Goal: Transaction & Acquisition: Purchase product/service

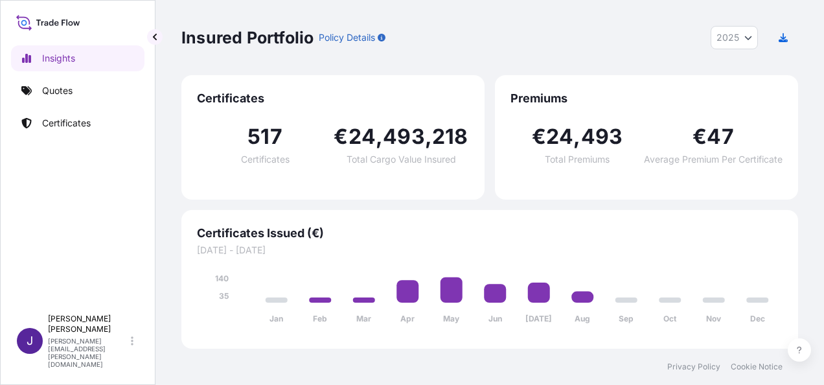
select select "2025"
click at [45, 93] on p "Quotes" at bounding box center [57, 90] width 30 height 13
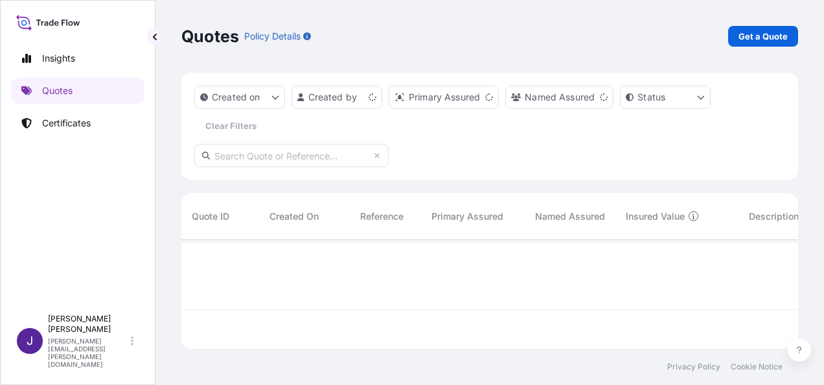
scroll to position [106, 606]
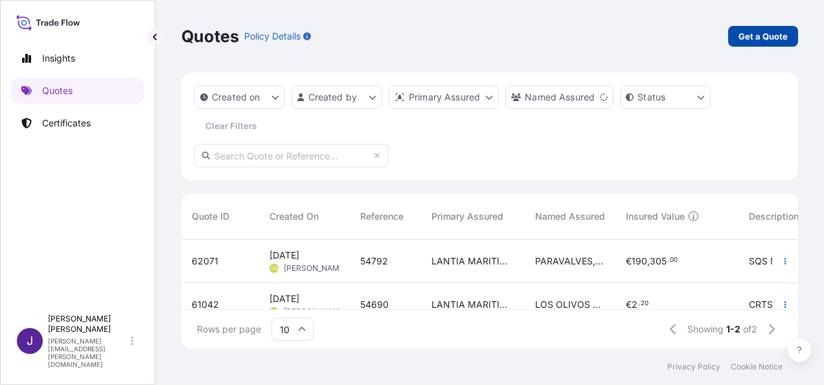
click at [768, 37] on p "Get a Quote" at bounding box center [763, 36] width 49 height 13
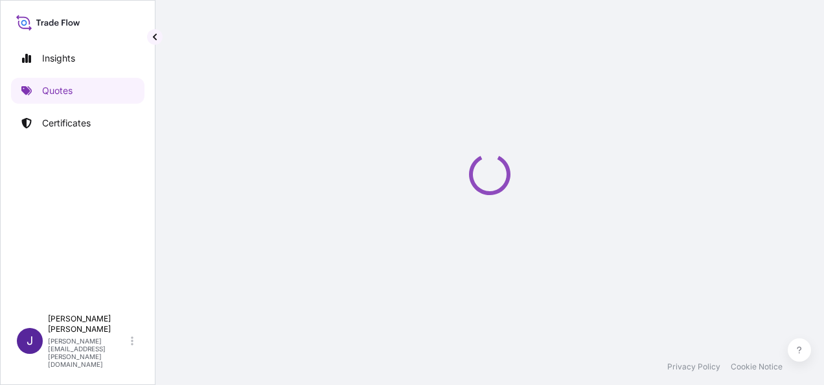
scroll to position [21, 0]
select select "Sea"
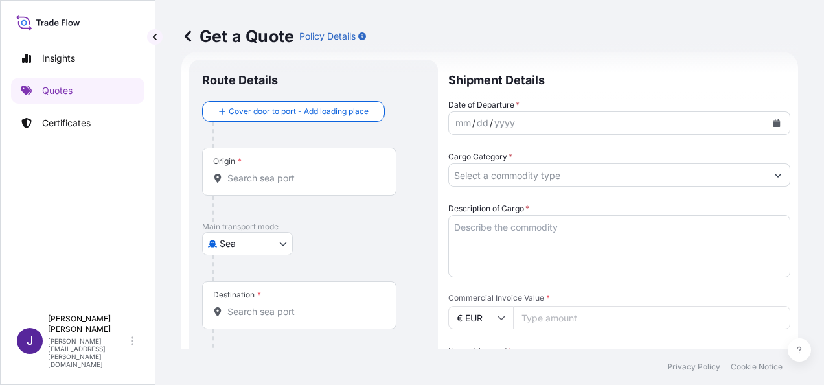
click at [342, 176] on input "Origin *" at bounding box center [303, 178] width 153 height 13
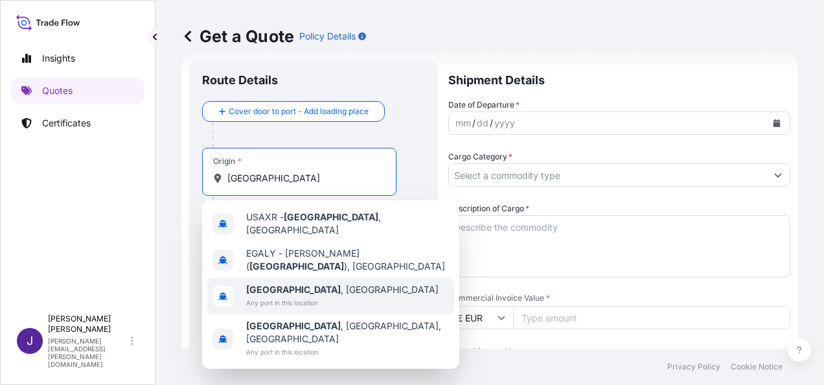
click at [336, 287] on div "[GEOGRAPHIC_DATA] , [GEOGRAPHIC_DATA] Any port in this location" at bounding box center [330, 296] width 247 height 36
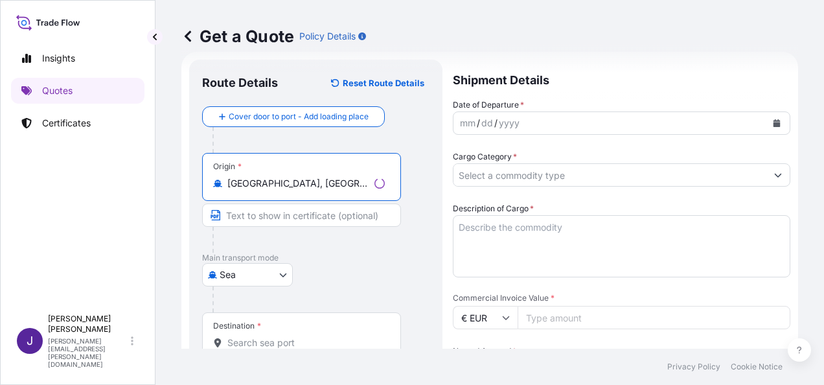
type input "[GEOGRAPHIC_DATA], [GEOGRAPHIC_DATA]"
click at [288, 343] on input "Destination *" at bounding box center [305, 342] width 157 height 13
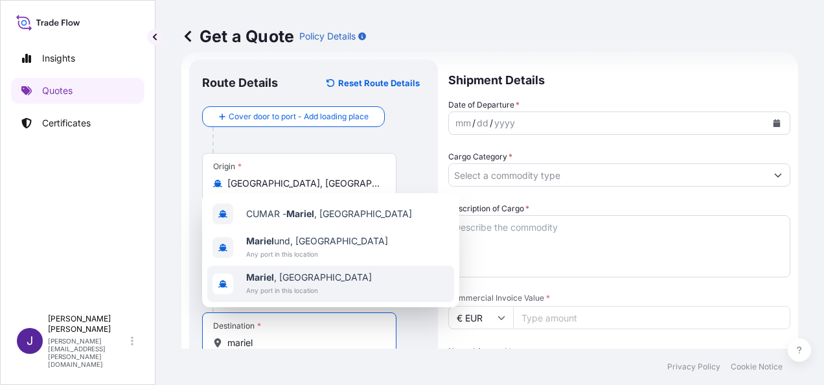
click at [301, 284] on span "Any port in this location" at bounding box center [309, 290] width 126 height 13
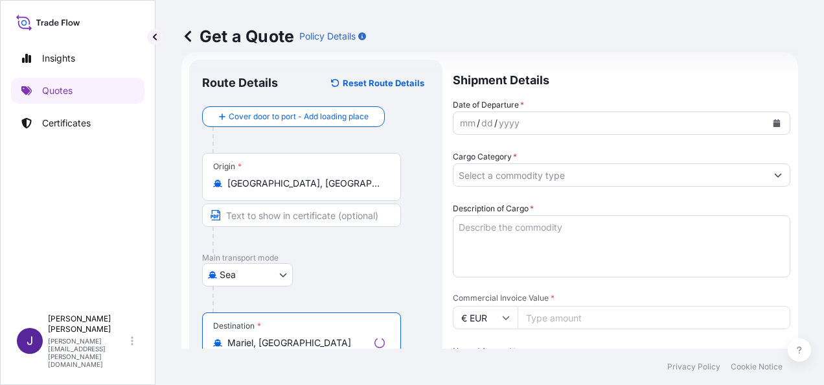
type input "Mariel, [GEOGRAPHIC_DATA]"
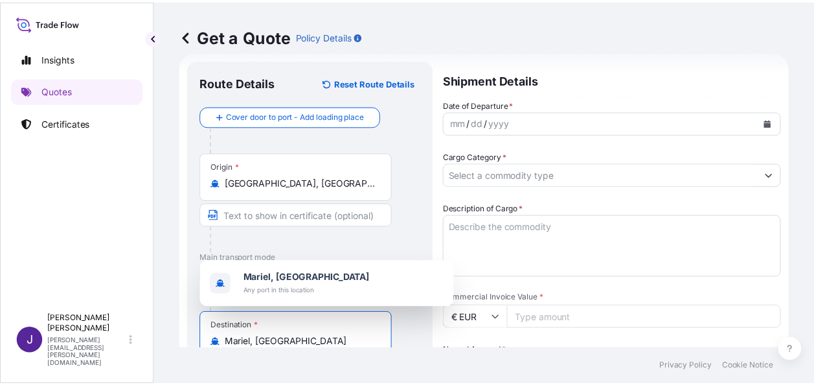
scroll to position [0, 0]
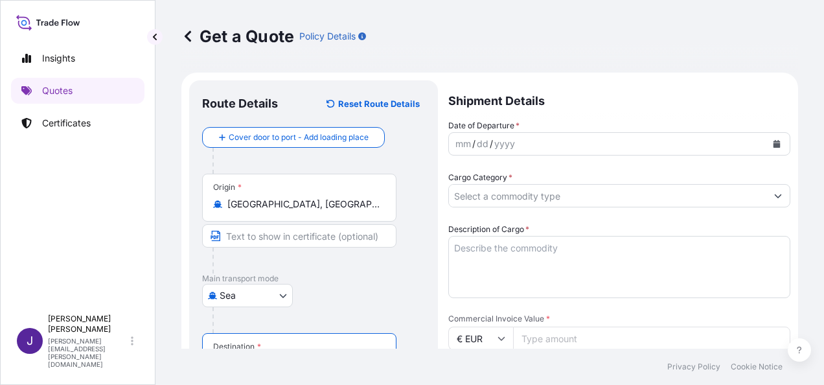
click at [766, 143] on button "Calendar" at bounding box center [776, 143] width 21 height 21
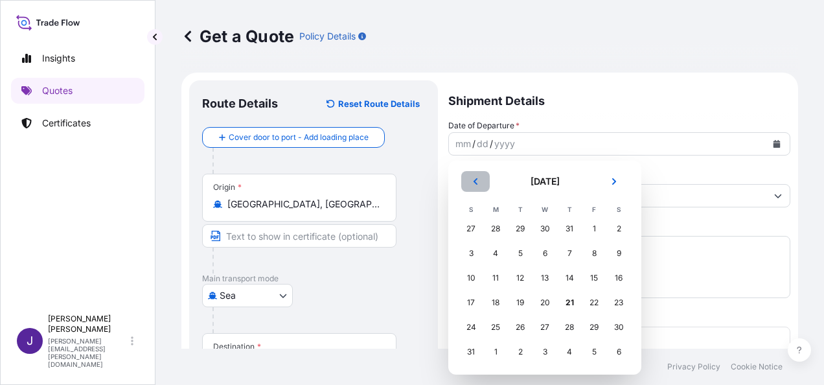
click at [474, 183] on icon "Previous" at bounding box center [476, 182] width 8 height 8
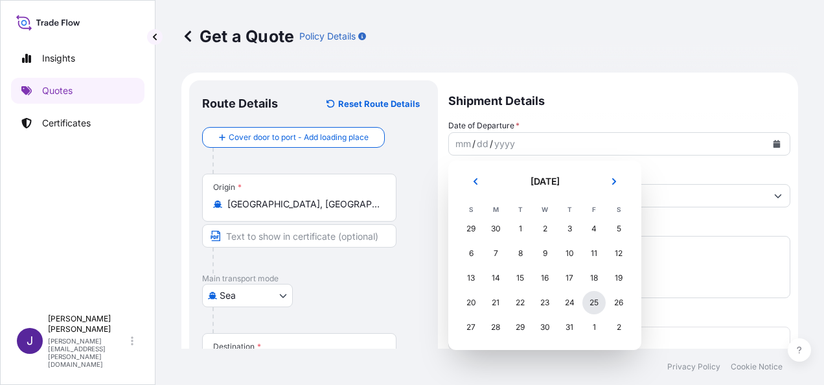
click at [593, 304] on div "25" at bounding box center [593, 302] width 23 height 23
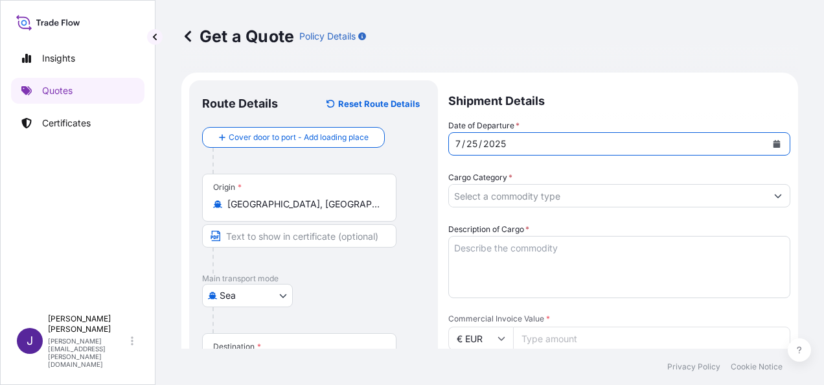
click at [617, 198] on input "Cargo Category *" at bounding box center [607, 195] width 317 height 23
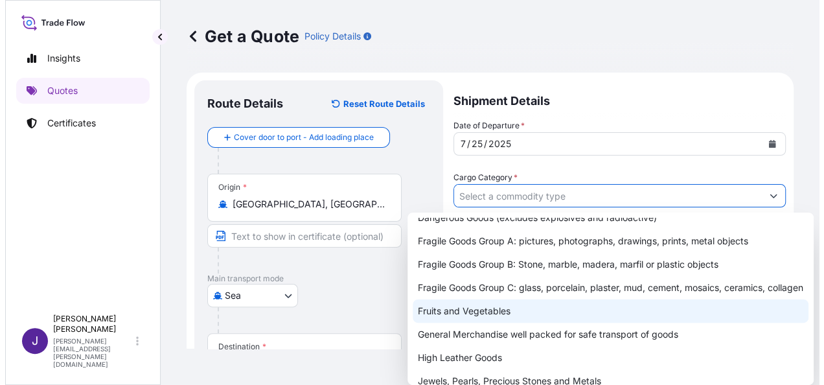
scroll to position [65, 0]
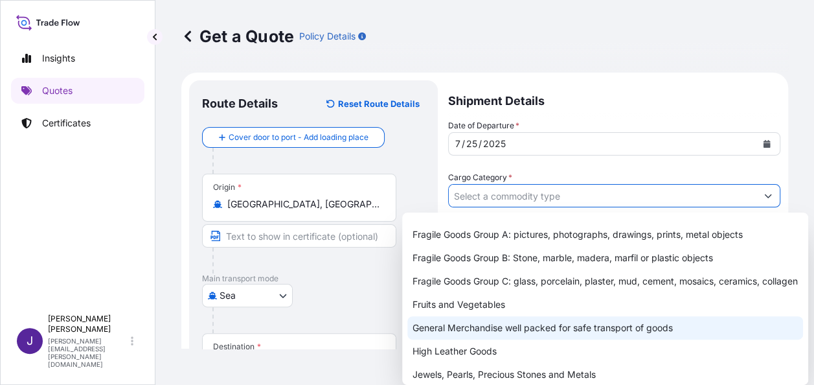
click at [516, 339] on div "General Merchandise well packed for safe transport of goods" at bounding box center [605, 327] width 396 height 23
type input "General Merchandise well packed for safe transport of goods"
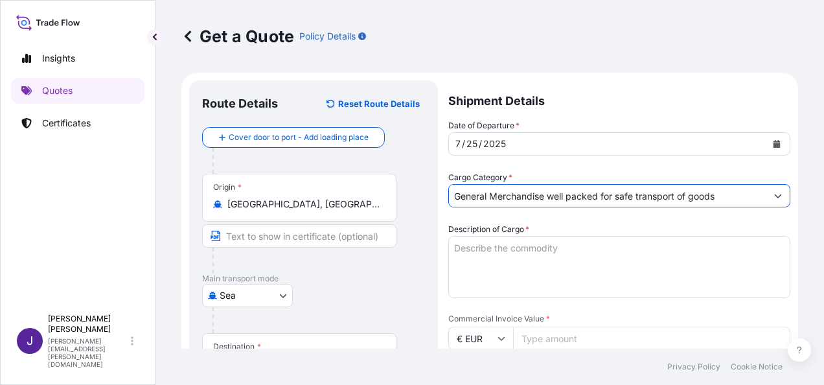
click at [536, 245] on textarea "Description of Cargo *" at bounding box center [619, 267] width 342 height 62
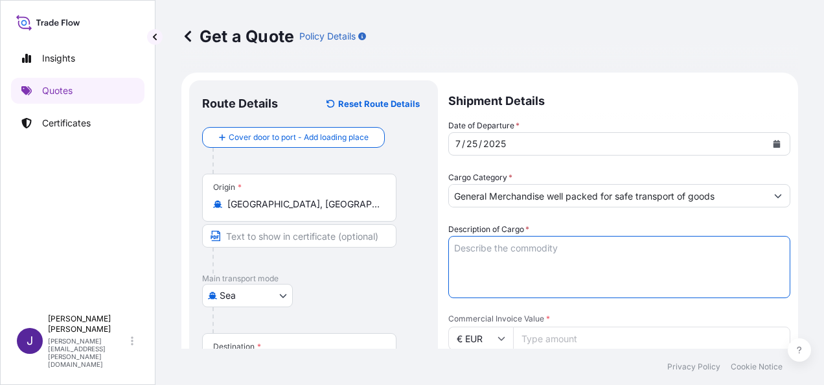
click at [517, 247] on textarea "Description of Cargo *" at bounding box center [619, 267] width 342 height 62
paste textarea "Contrato 0609-24940-FGNE, Jugos y Croissant Domty"
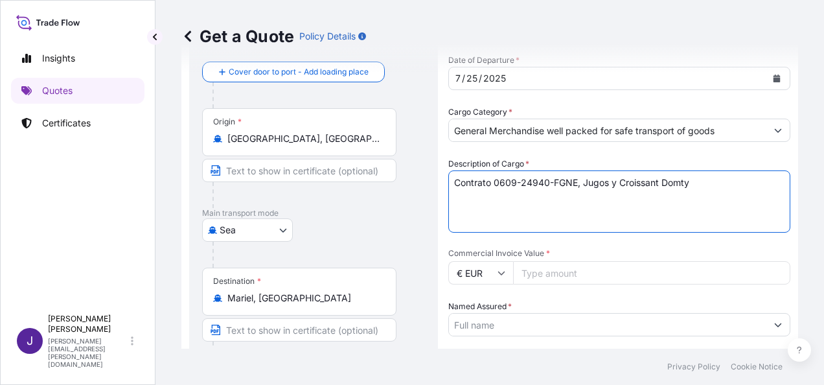
scroll to position [130, 0]
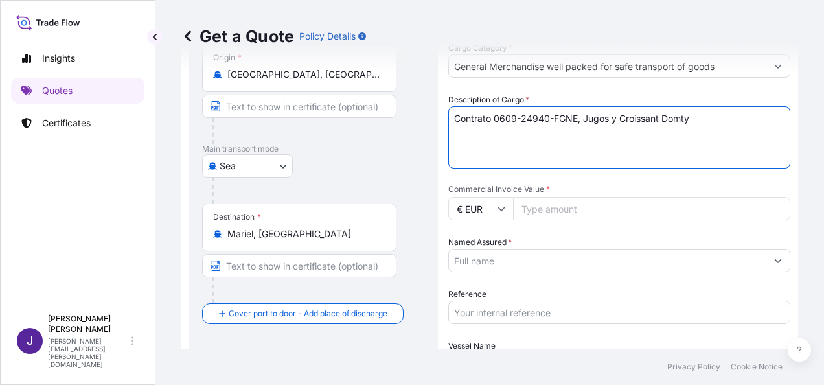
type textarea "Contrato 0609-24940-FGNE, Jugos y Croissant Domty"
click at [601, 204] on input "Commercial Invoice Value *" at bounding box center [651, 208] width 277 height 23
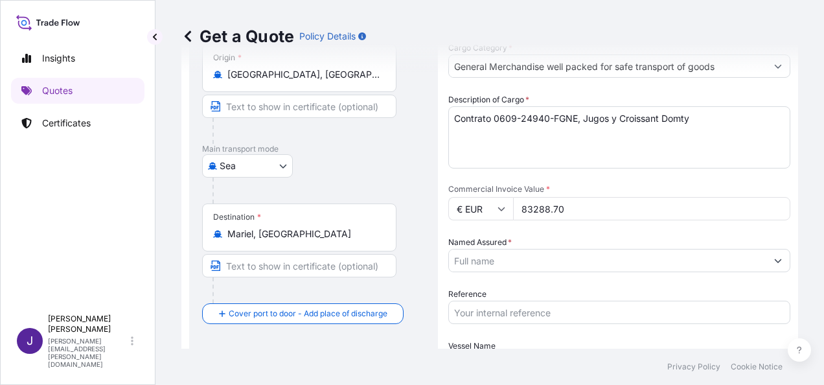
type input "83288.70"
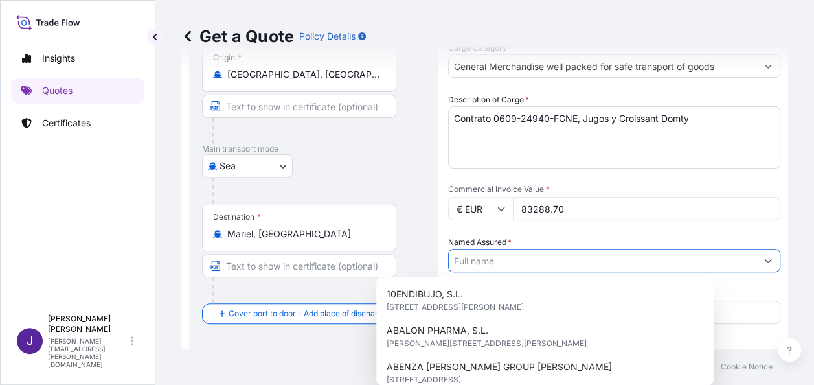
click at [514, 263] on input "Named Assured *" at bounding box center [603, 260] width 308 height 23
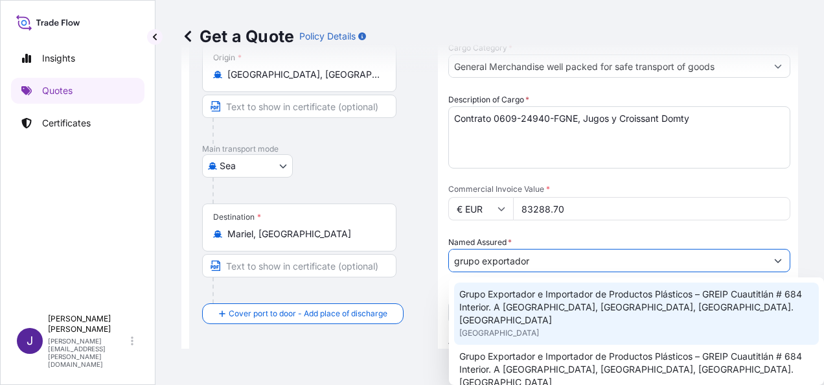
click at [591, 301] on span "Grupo Exportador e Importador de Productos Plásticos – GREIP Cuautitlán # 684 I…" at bounding box center [636, 307] width 354 height 39
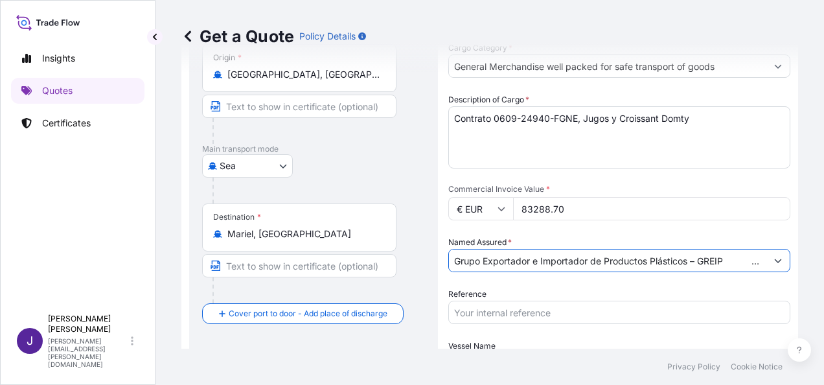
type input "Grupo Exportador e Importador de Productos Plásticos – GREIP Cuautitlán # 684 I…"
click at [588, 316] on input "Reference" at bounding box center [619, 312] width 342 height 23
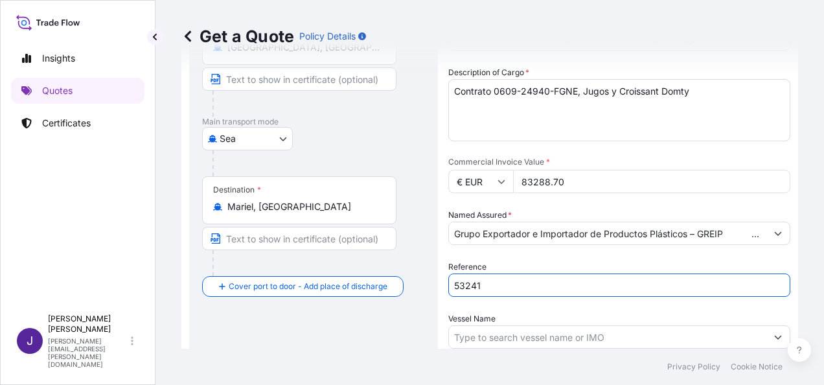
scroll to position [194, 0]
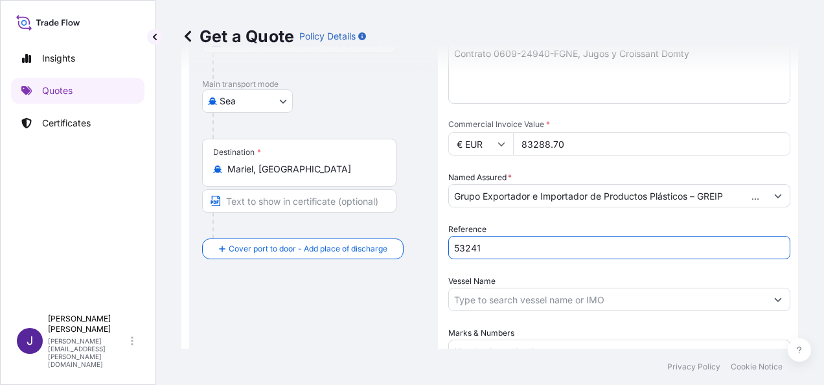
type input "53241"
click at [526, 301] on input "Vessel Name" at bounding box center [607, 299] width 317 height 23
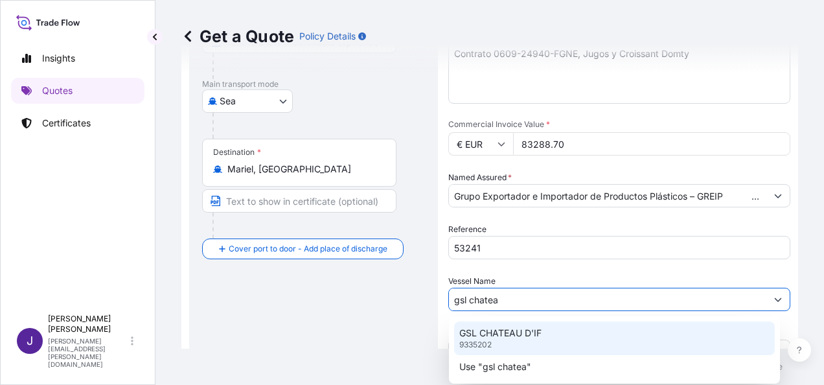
click at [533, 343] on div "GSL CHATEAU D'IF 9335202" at bounding box center [614, 338] width 321 height 34
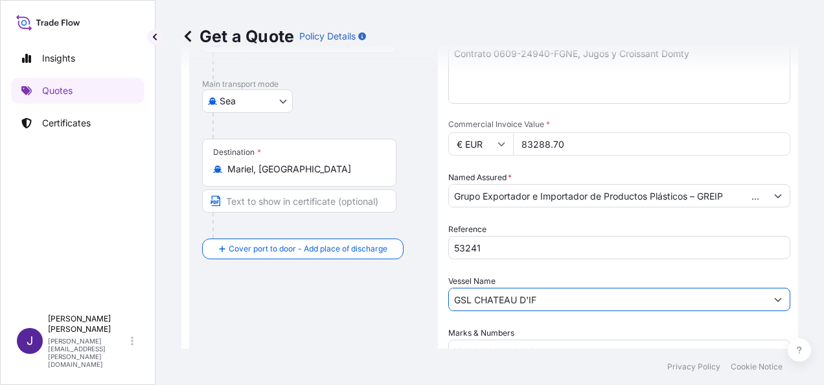
type input "GSL CHATEAU D'IF"
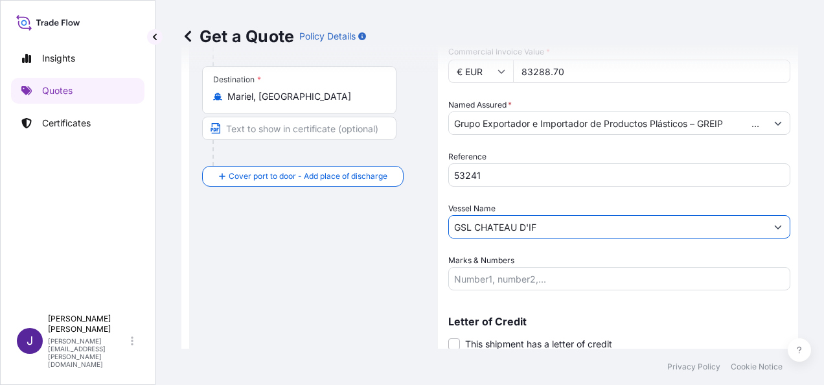
scroll to position [312, 0]
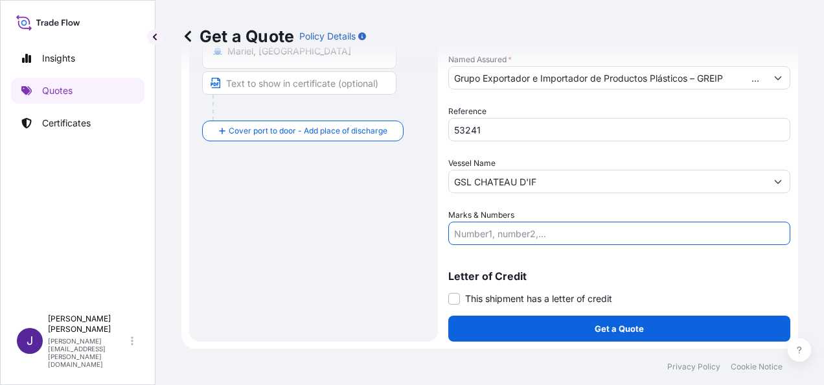
click at [508, 236] on input "Marks & Numbers" at bounding box center [619, 233] width 342 height 23
paste input "TCKU2781958 20DV Seal nº 7887519 + CMAU2818372 20DV Seal nº 7887510 // 5160 BUL…"
type input "TCKU2781958 20DV Seal nº 7887519 + CMAU2818372 20DV Seal nº 7887510 // 5160 BUL…"
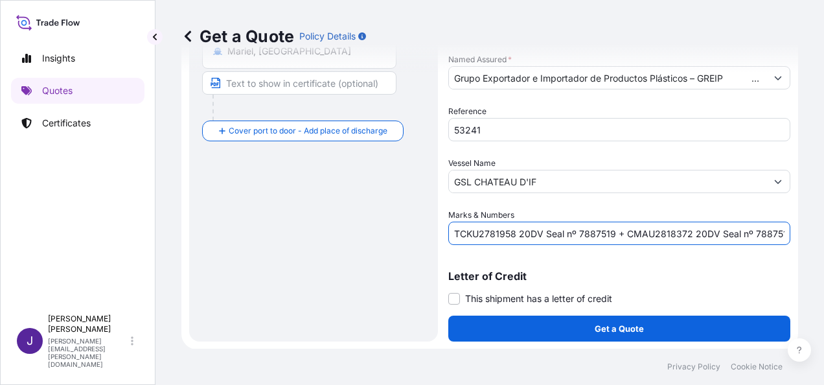
click at [452, 304] on div "Shipment Details Date of Departure * [DATE] Cargo Category * General Merchandis…" at bounding box center [619, 54] width 342 height 573
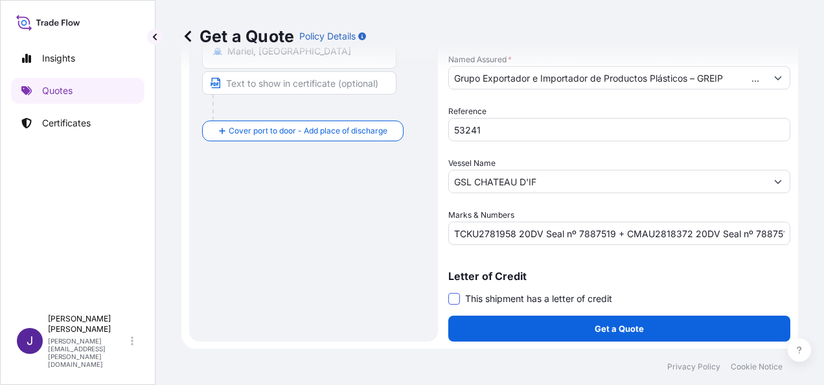
click at [453, 300] on span at bounding box center [454, 299] width 12 height 12
click at [448, 292] on input "This shipment has a letter of credit" at bounding box center [448, 292] width 0 height 0
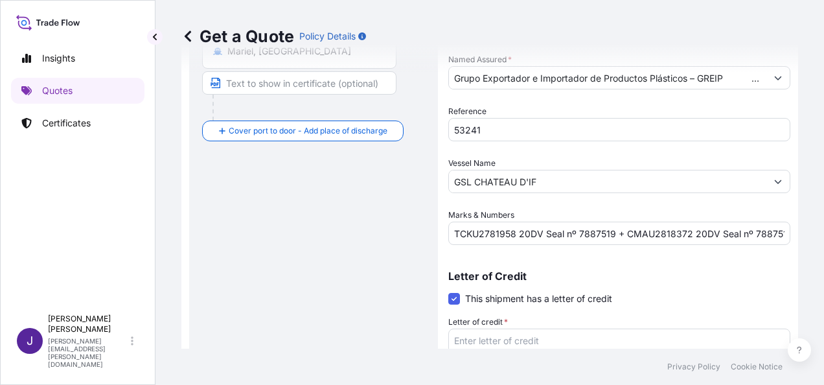
scroll to position [346, 0]
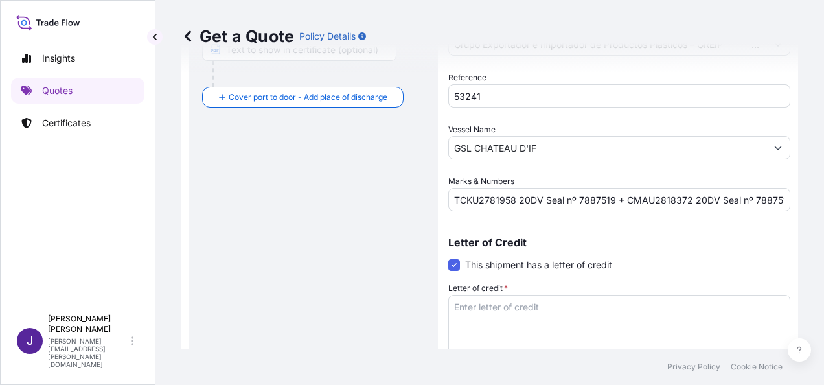
click at [524, 304] on textarea "Letter of credit *" at bounding box center [619, 326] width 342 height 62
paste textarea "EMPRESA IMPORTADORA, EXPORTADORA Y COMERCIALIZADORA DE METALES, METALCUBA [STRE…"
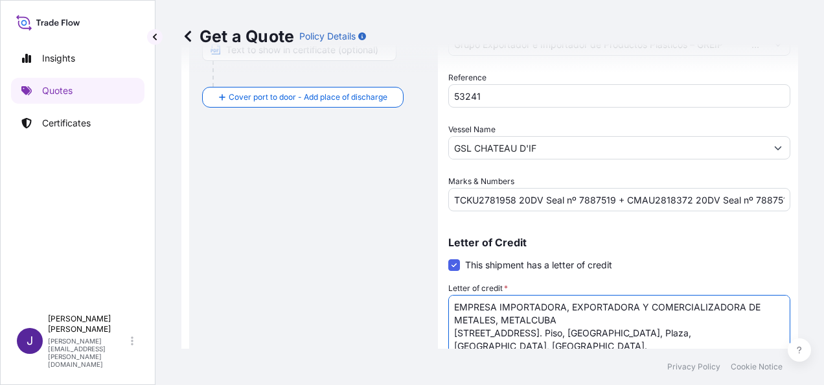
type textarea "EMPRESA IMPORTADORA, EXPORTADORA Y COMERCIALIZADORA DE METALES, METALCUBA [STRE…"
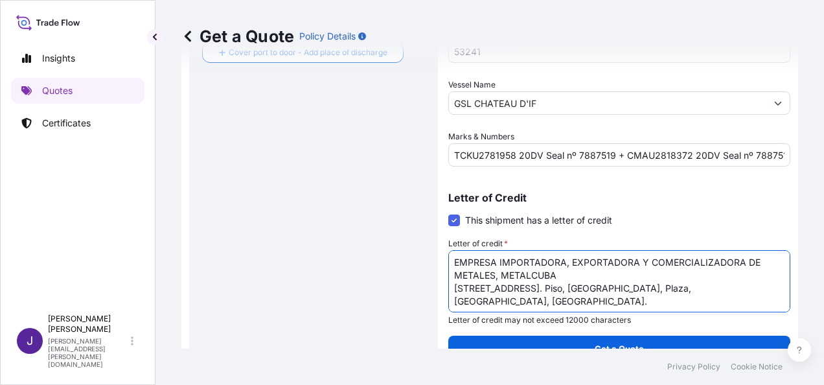
scroll to position [411, 0]
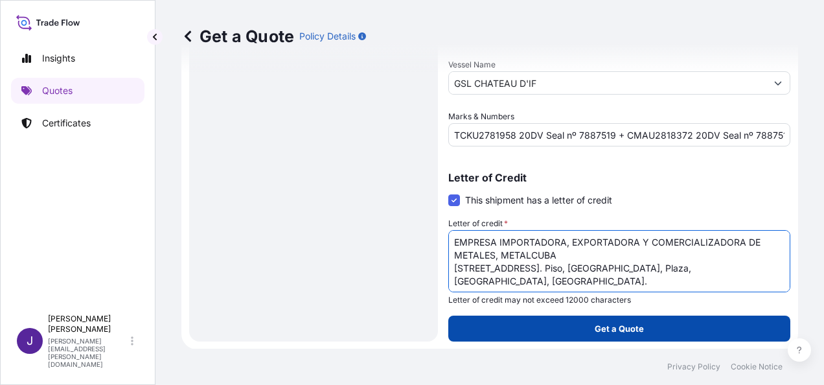
click at [638, 336] on button "Get a Quote" at bounding box center [619, 329] width 342 height 26
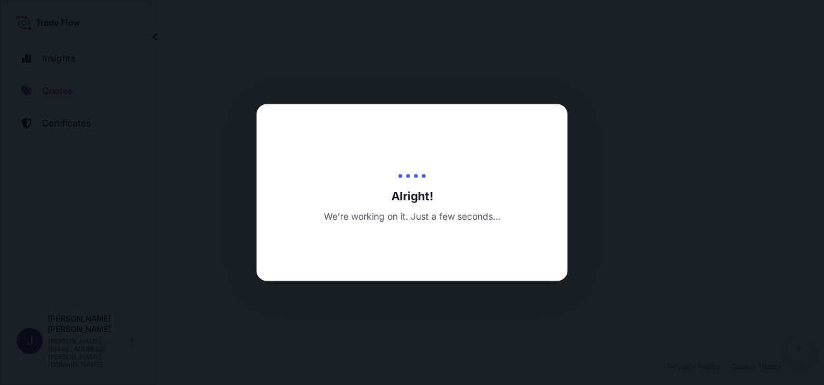
select select "Sea"
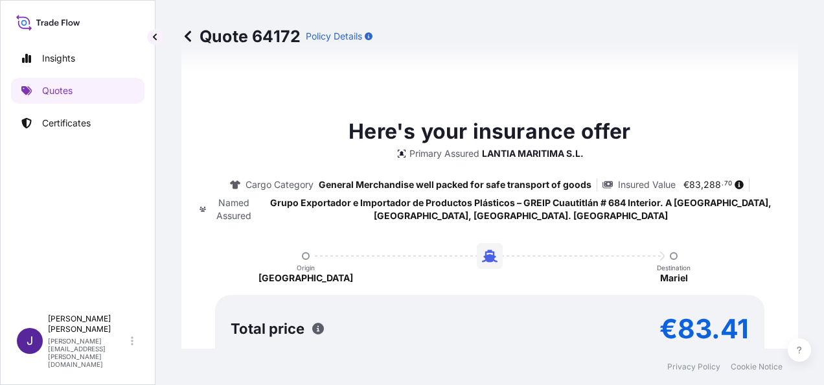
scroll to position [1031, 0]
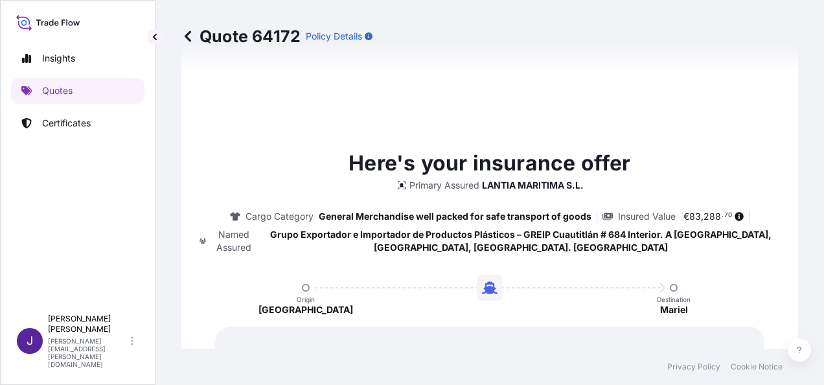
type input "[DATE]"
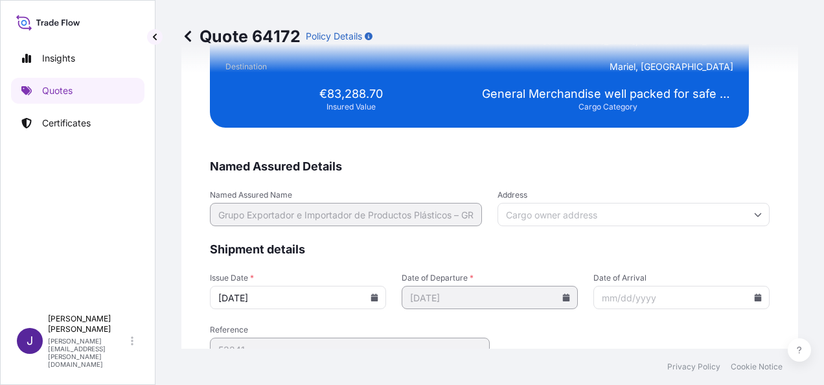
scroll to position [2658, 0]
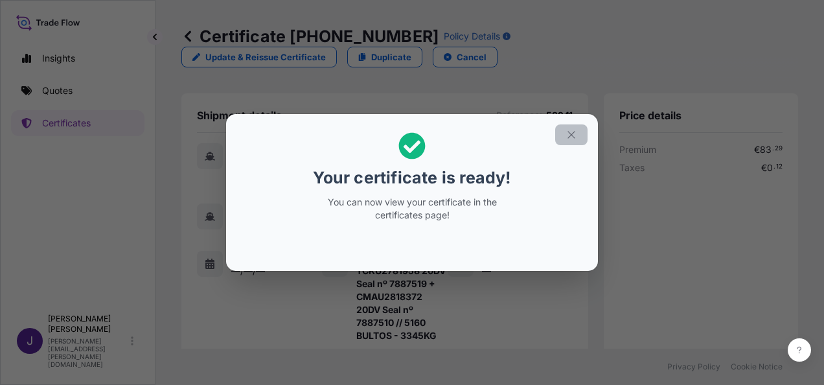
click at [574, 139] on icon "button" at bounding box center [572, 135] width 12 height 12
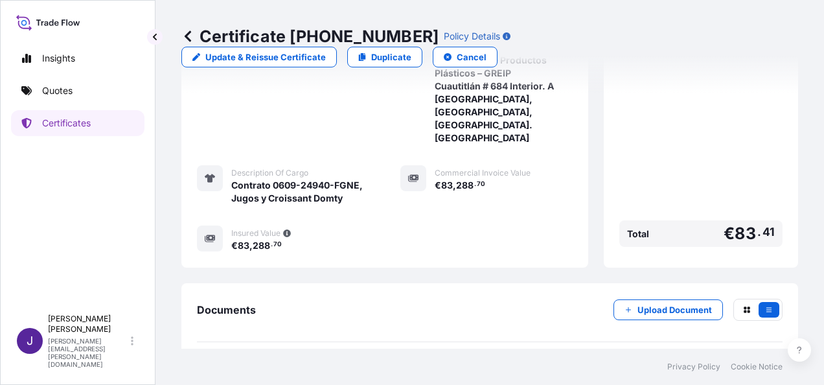
scroll to position [488, 0]
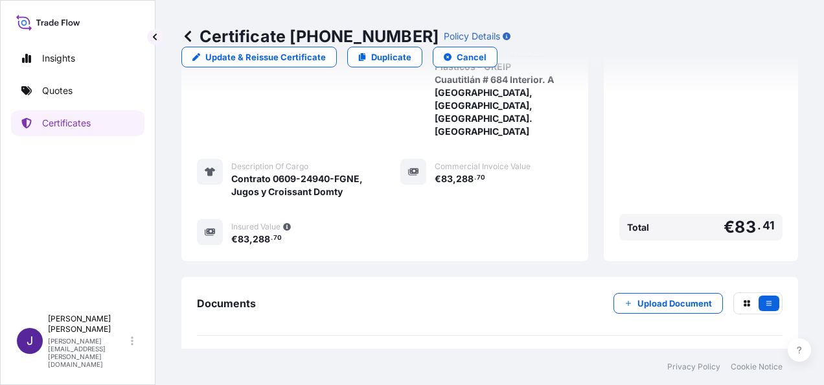
click at [401, 349] on link "PDF Certificate [DATE]" at bounding box center [490, 366] width 586 height 34
click at [60, 91] on p "Quotes" at bounding box center [57, 90] width 30 height 13
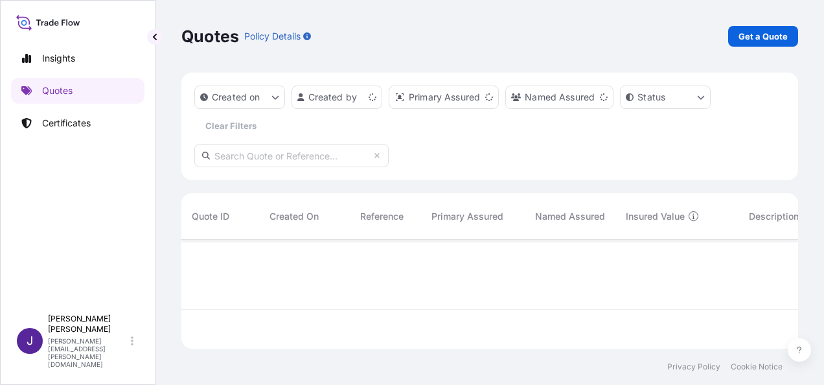
scroll to position [106, 606]
click at [781, 36] on p "Get a Quote" at bounding box center [763, 36] width 49 height 13
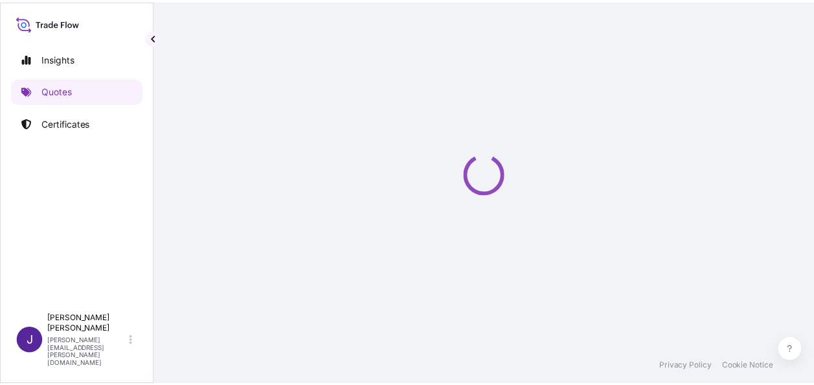
scroll to position [21, 0]
select select "Sea"
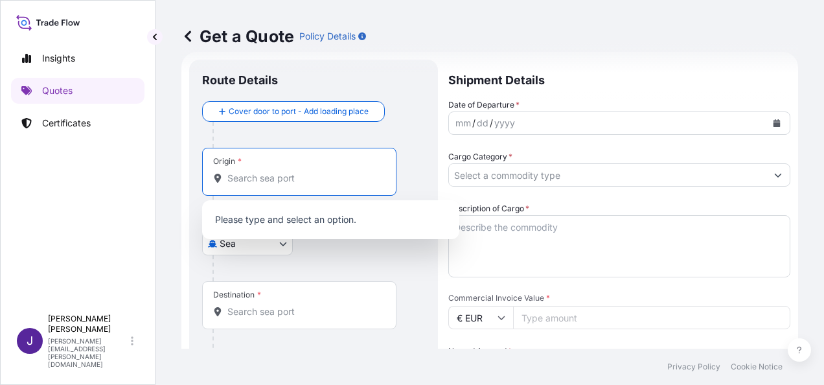
click at [287, 173] on input "Origin *" at bounding box center [303, 178] width 153 height 13
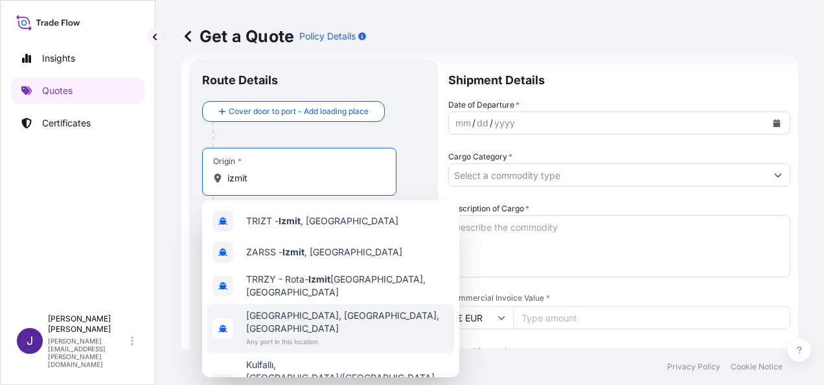
click at [346, 316] on div "[GEOGRAPHIC_DATA], [GEOGRAPHIC_DATA], [GEOGRAPHIC_DATA] Any port in this locati…" at bounding box center [330, 328] width 247 height 49
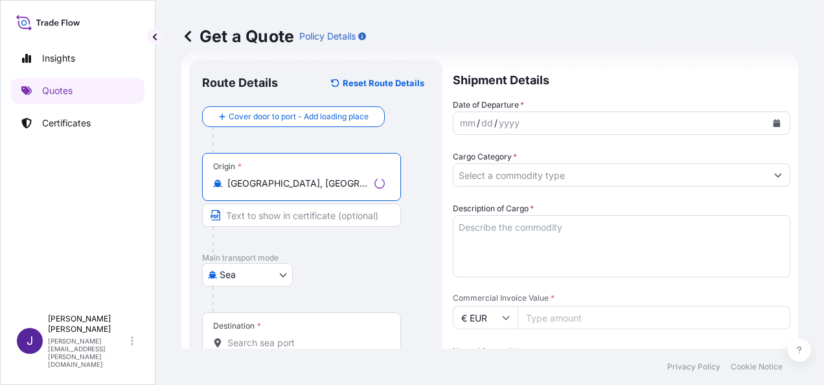
type input "[GEOGRAPHIC_DATA], [GEOGRAPHIC_DATA], [GEOGRAPHIC_DATA]"
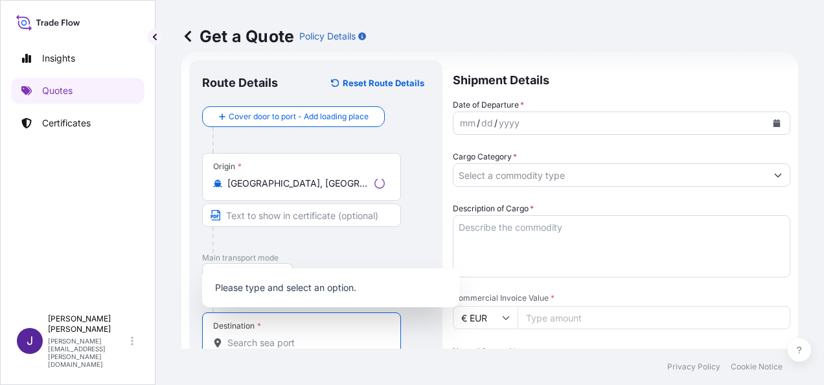
click at [338, 340] on input "Destination *" at bounding box center [305, 342] width 157 height 13
click at [286, 337] on input "Destination * Please select a destination" at bounding box center [303, 342] width 153 height 13
type input ","
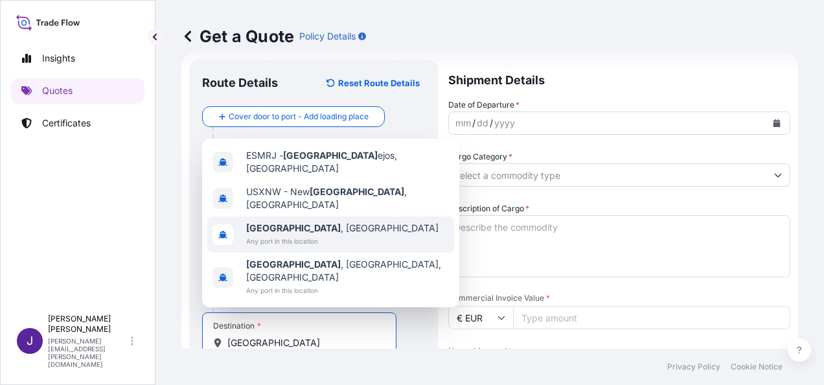
click at [289, 235] on span "[GEOGRAPHIC_DATA] , [GEOGRAPHIC_DATA]" at bounding box center [342, 228] width 192 height 13
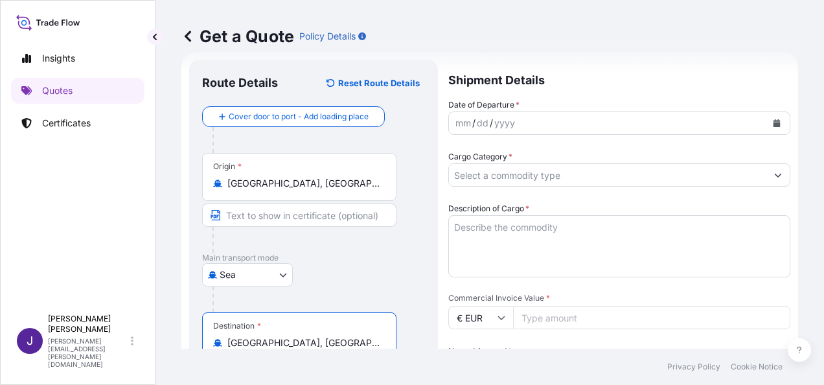
type input "[GEOGRAPHIC_DATA], [GEOGRAPHIC_DATA]"
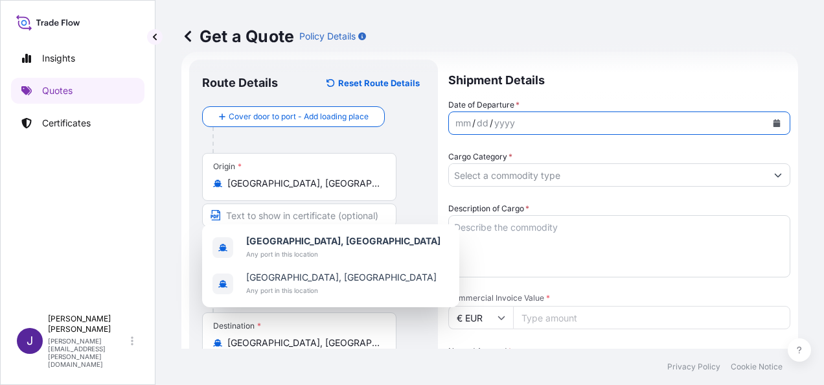
click at [772, 120] on button "Calendar" at bounding box center [776, 123] width 21 height 21
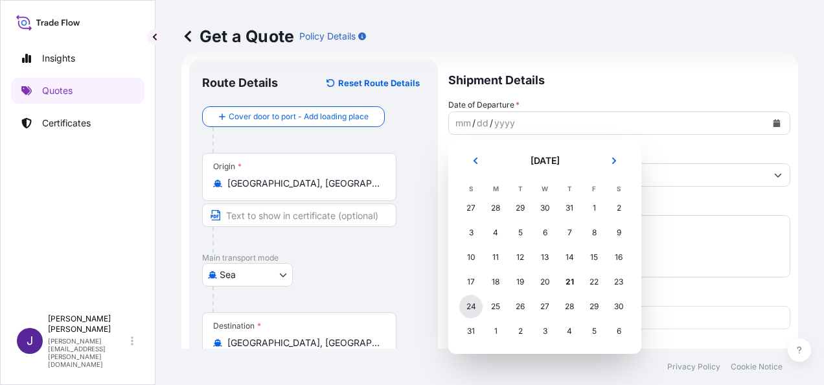
click at [473, 308] on div "24" at bounding box center [470, 306] width 23 height 23
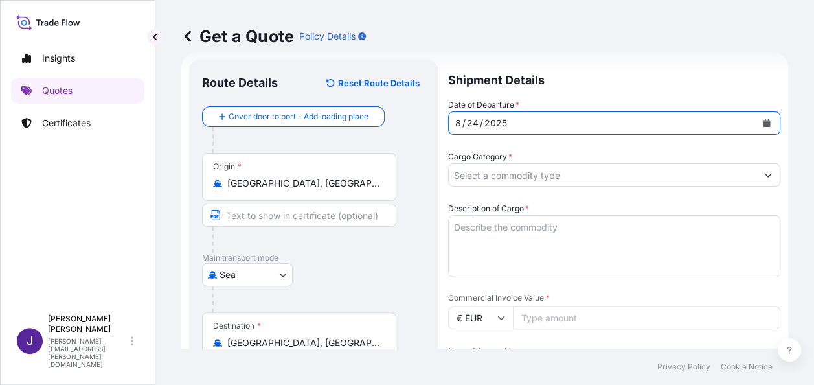
click at [584, 181] on input "Cargo Category *" at bounding box center [603, 174] width 308 height 23
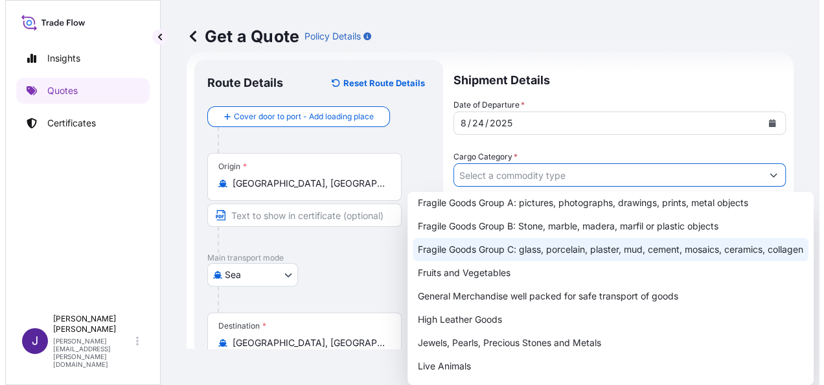
scroll to position [130, 0]
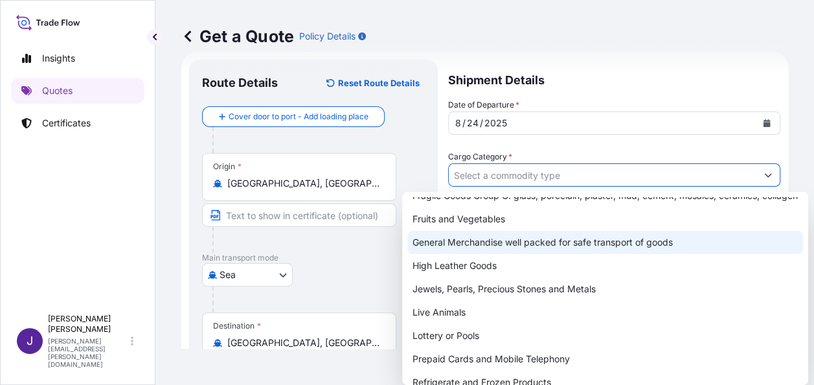
click at [492, 254] on div "General Merchandise well packed for safe transport of goods" at bounding box center [605, 242] width 396 height 23
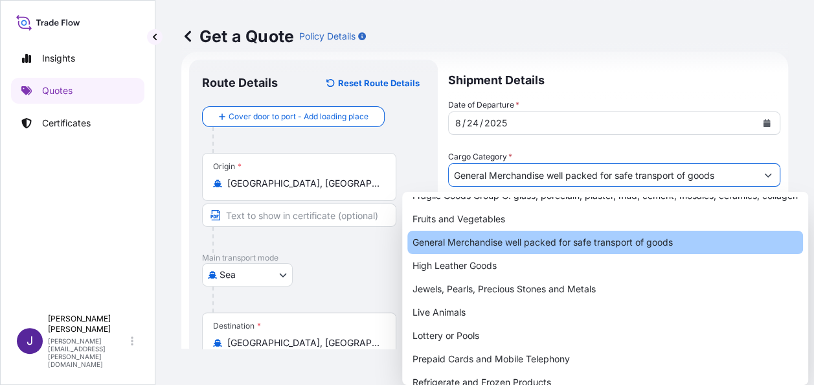
type input "General Merchandise well packed for safe transport of goods"
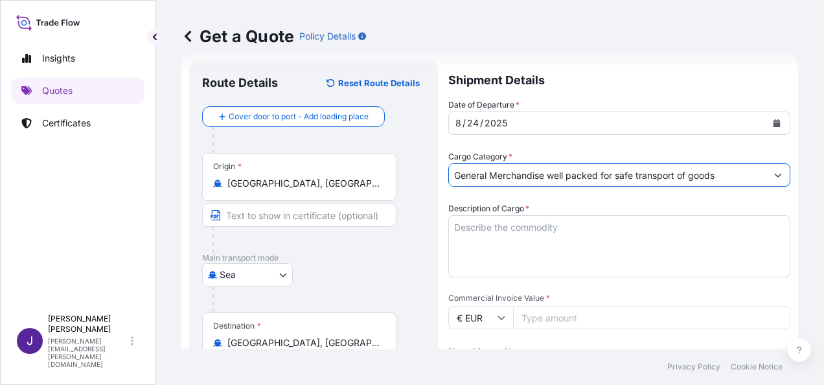
click at [509, 229] on textarea "Description of Cargo *" at bounding box center [619, 246] width 342 height 62
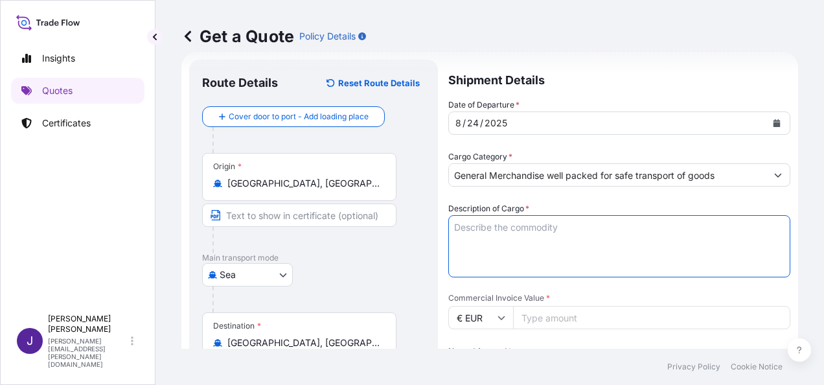
click at [525, 225] on textarea "Description of Cargo *" at bounding box center [619, 246] width 342 height 62
paste textarea "BATERIAS"
type textarea "BATERIAS"
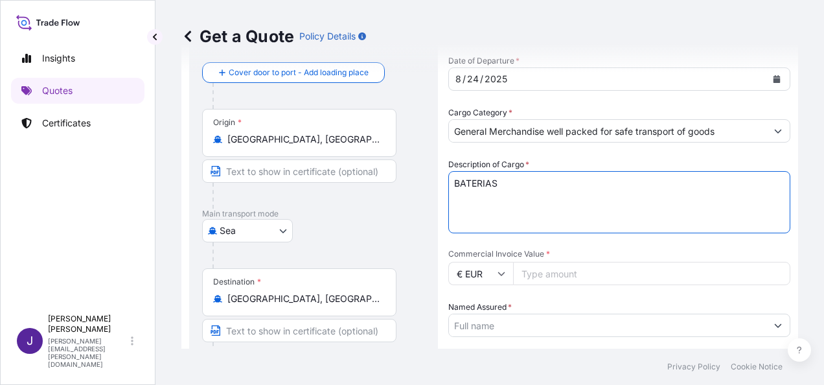
scroll to position [86, 0]
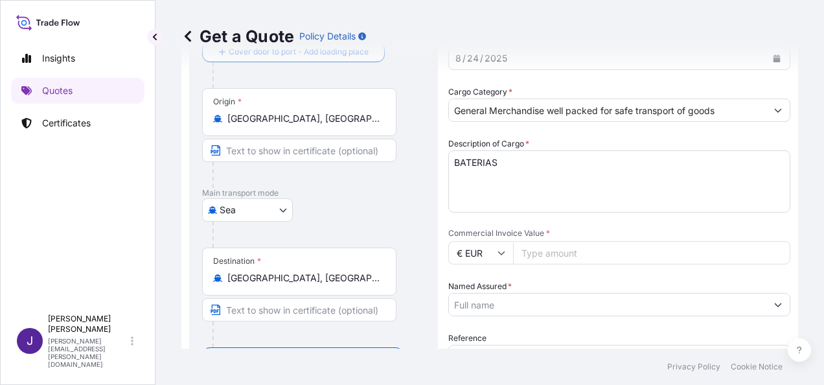
click at [518, 251] on input "Commercial Invoice Value *" at bounding box center [651, 252] width 277 height 23
type input "123131.32"
click at [551, 308] on input "Named Assured *" at bounding box center [607, 304] width 317 height 23
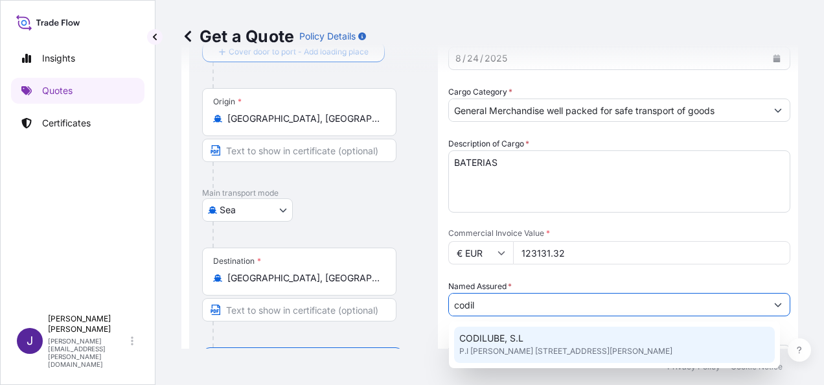
click at [526, 352] on span "P.I [PERSON_NAME] [STREET_ADDRESS][PERSON_NAME]" at bounding box center [565, 351] width 213 height 13
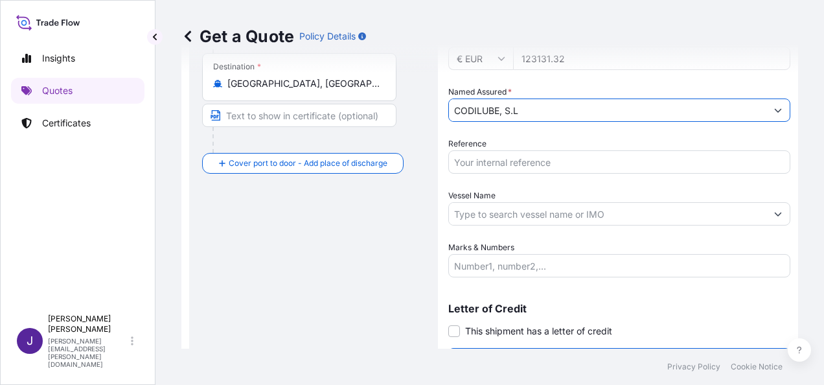
scroll to position [312, 0]
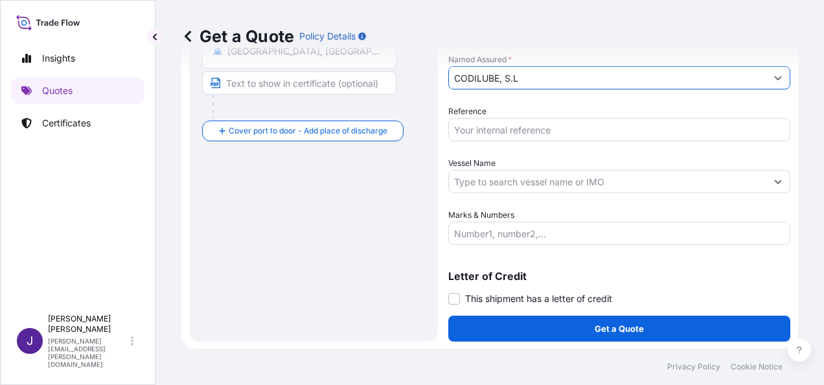
type input "CODILUBE, S.L"
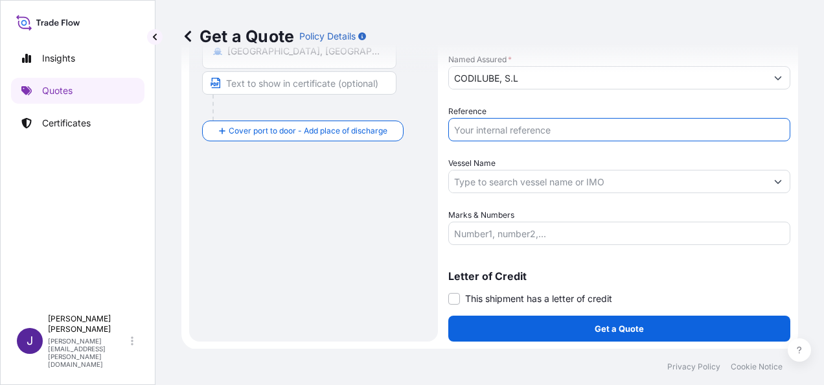
click at [501, 133] on input "Reference" at bounding box center [619, 129] width 342 height 23
click at [492, 128] on input "Reference" at bounding box center [619, 129] width 342 height 23
type input "53609"
drag, startPoint x: 583, startPoint y: 184, endPoint x: 592, endPoint y: 203, distance: 20.9
click at [584, 184] on input "Vessel Name" at bounding box center [607, 181] width 317 height 23
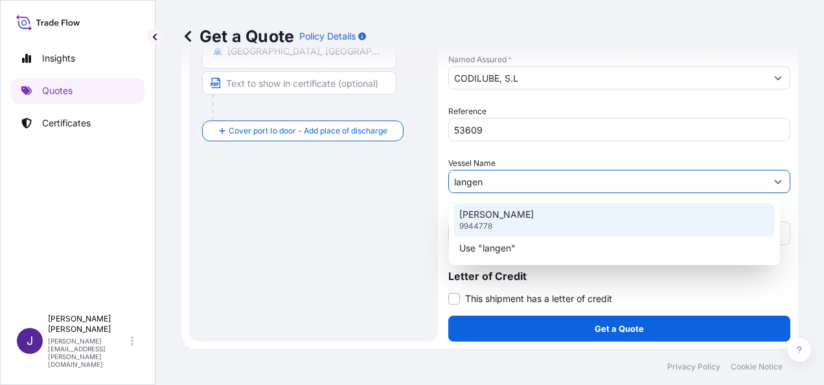
click at [474, 215] on p "[PERSON_NAME]" at bounding box center [496, 214] width 75 height 13
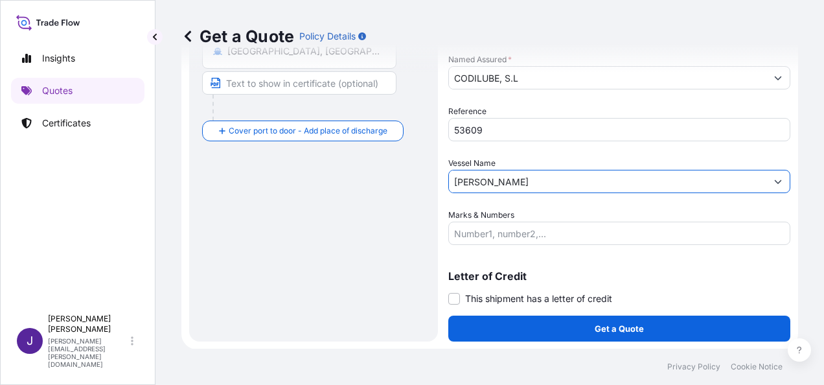
type input "[PERSON_NAME]"
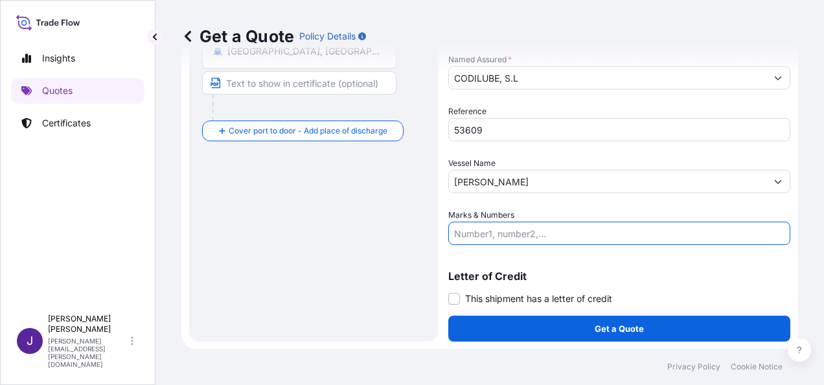
click at [492, 225] on input "Marks & Numbers" at bounding box center [619, 233] width 342 height 23
paste input "2x20std - 49 pallets - 45740,70Kgs"
type input "2x20std - 49 pallets - 45740,70Kgs"
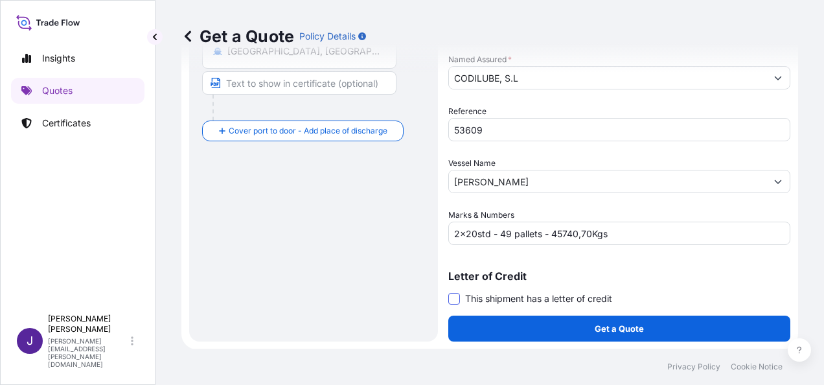
click at [448, 293] on span at bounding box center [454, 299] width 12 height 12
click at [448, 292] on input "This shipment has a letter of credit" at bounding box center [448, 292] width 0 height 0
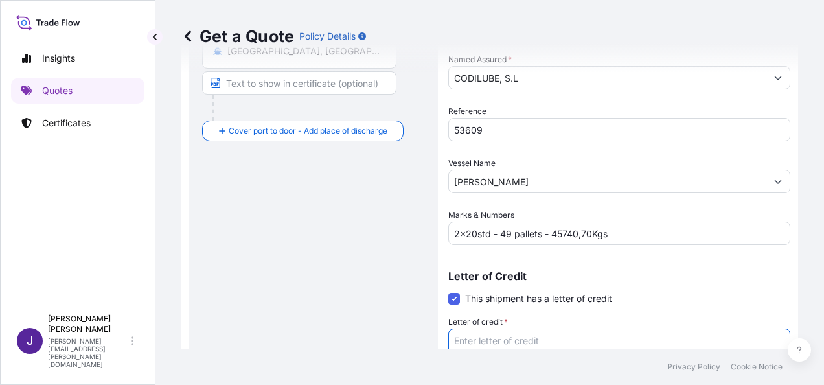
click at [468, 341] on textarea "Letter of credit *" at bounding box center [619, 359] width 342 height 62
paste textarea "CODILUBE, S.L. P.I [PERSON_NAME] [STREET_ADDRESS][PERSON_NAME]"
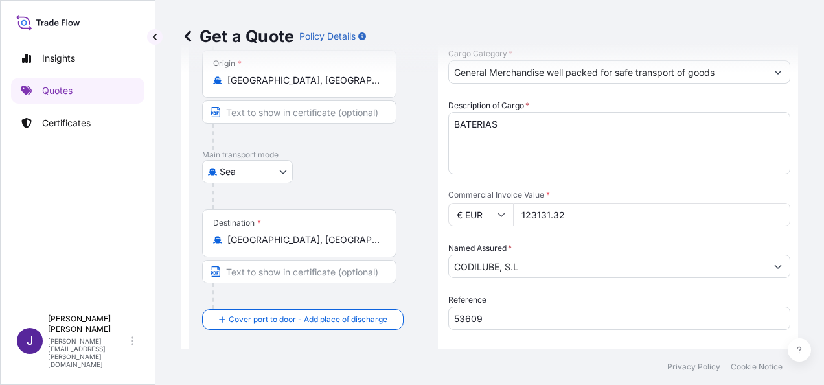
scroll to position [87, 0]
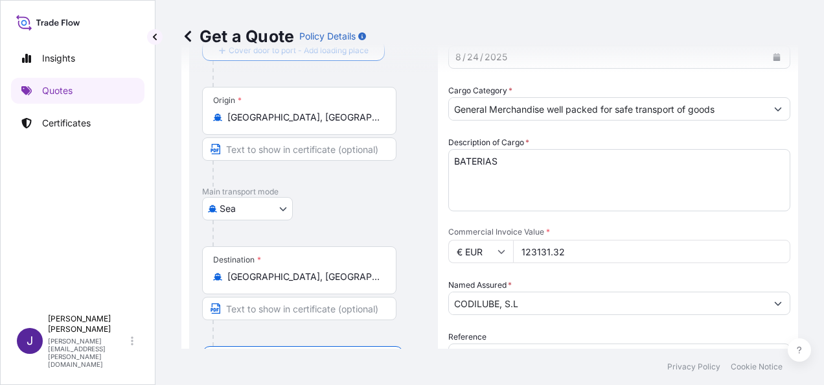
type textarea "CODILUBE, S.L. P.I [PERSON_NAME] [STREET_ADDRESS][PERSON_NAME]"
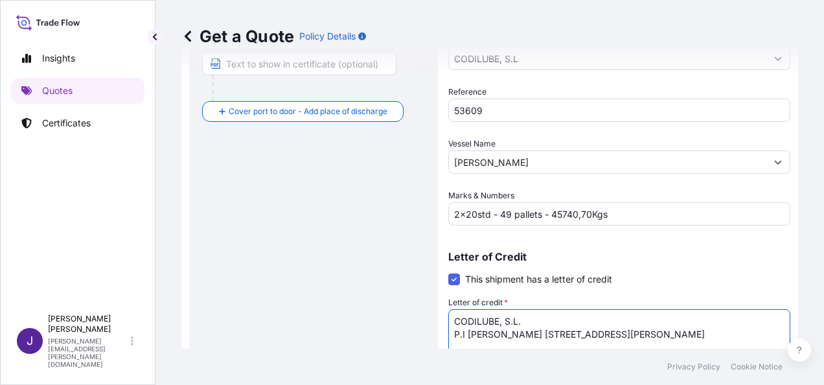
scroll to position [411, 0]
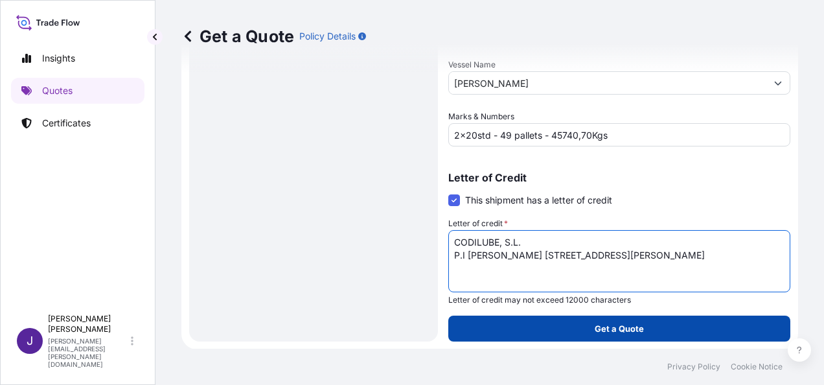
click at [619, 325] on p "Get a Quote" at bounding box center [619, 328] width 49 height 13
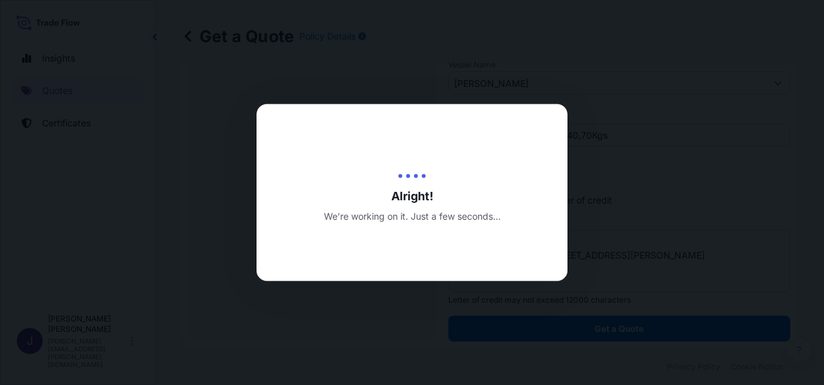
select select "Sea"
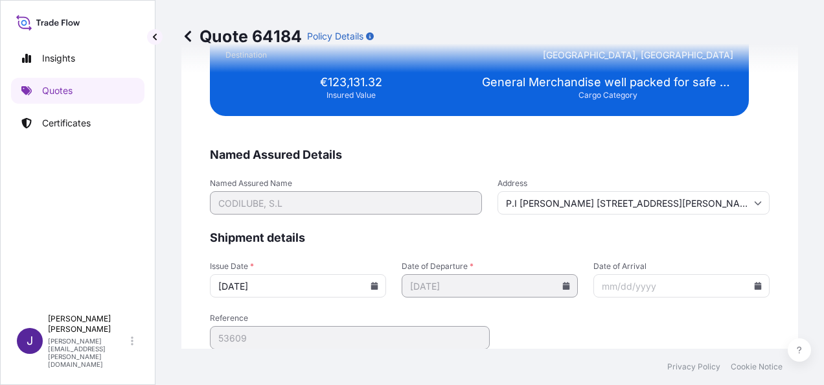
scroll to position [2645, 0]
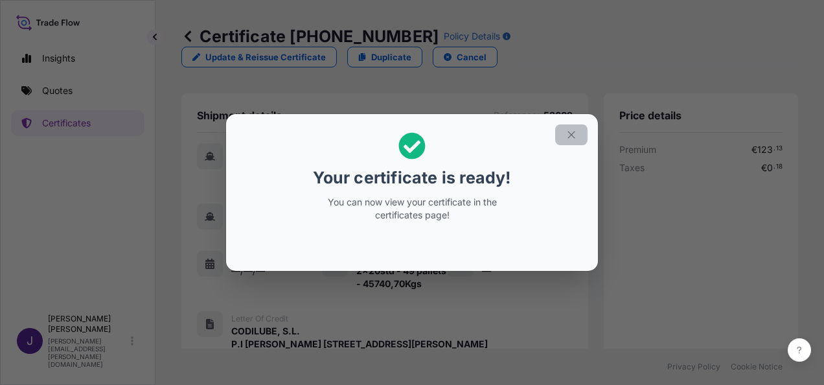
click at [575, 138] on icon "button" at bounding box center [572, 135] width 12 height 12
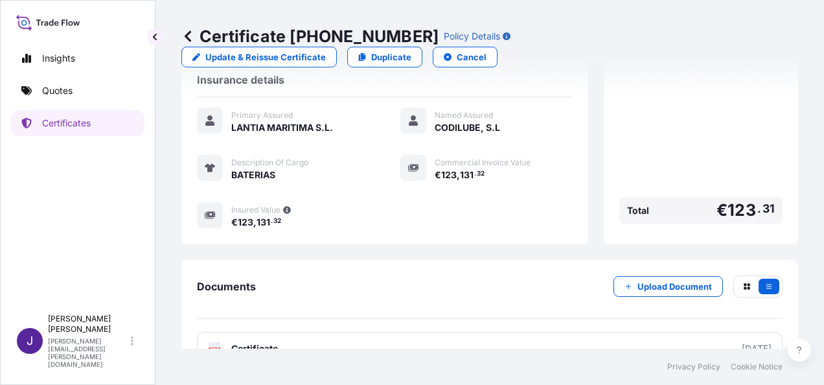
scroll to position [333, 0]
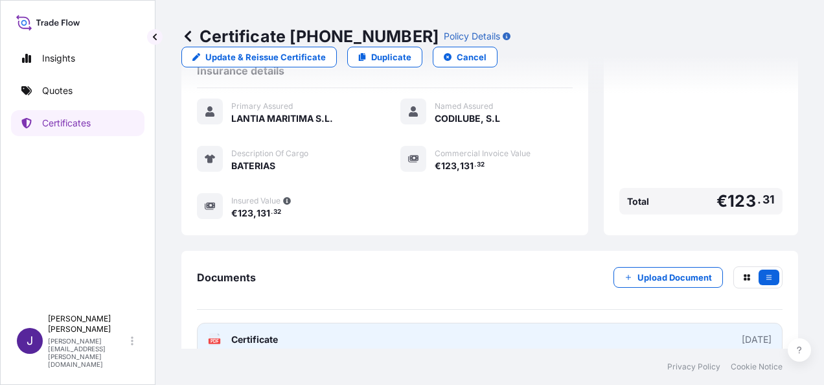
click at [379, 323] on link "PDF Certificate [DATE]" at bounding box center [490, 340] width 586 height 34
